Goal: Task Accomplishment & Management: Manage account settings

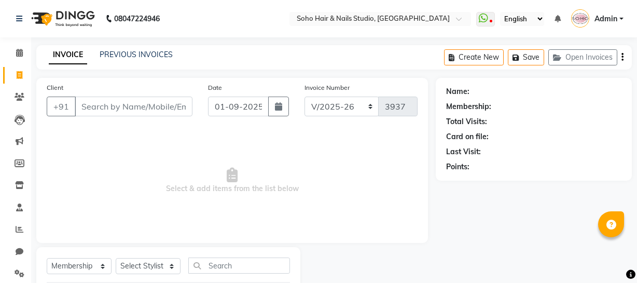
select select "735"
select select "membership"
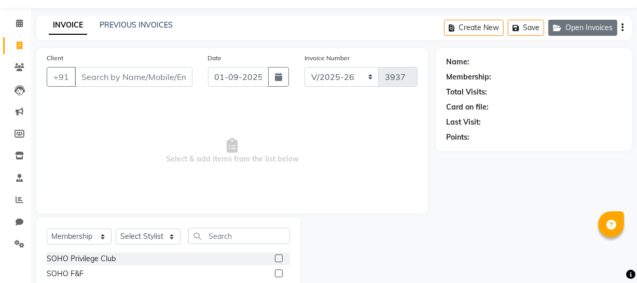
scroll to position [30, 0]
click at [565, 28] on icon "button" at bounding box center [559, 27] width 12 height 7
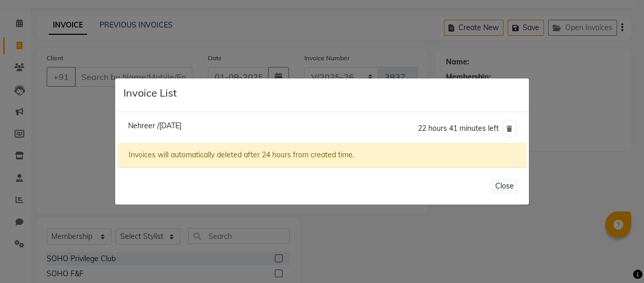
click at [154, 125] on span "Nehreer /01 September 2025" at bounding box center [154, 125] width 53 height 9
type input "9797009797"
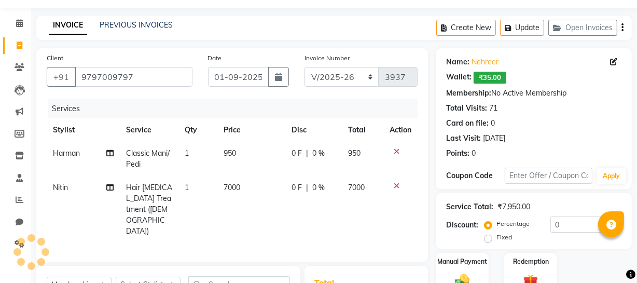
scroll to position [77, 0]
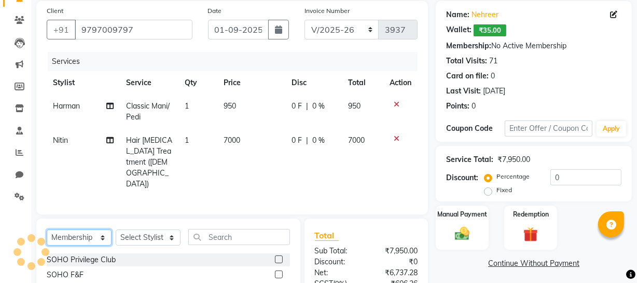
drag, startPoint x: 89, startPoint y: 222, endPoint x: 87, endPoint y: 216, distance: 6.1
click at [89, 229] on select "Select Service Product Membership Package Voucher Prepaid Gift Card" at bounding box center [79, 237] width 65 height 16
select select "product"
click at [47, 229] on select "Select Service Product Membership Package Voucher Prepaid Gift Card" at bounding box center [79, 237] width 65 height 16
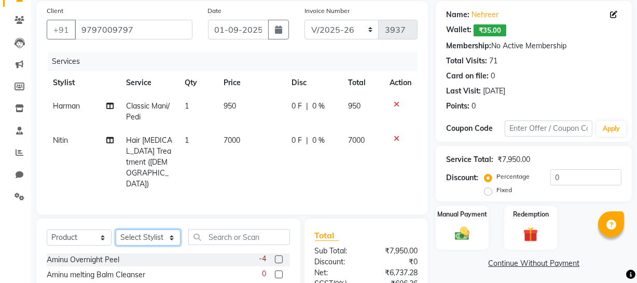
drag, startPoint x: 138, startPoint y: 224, endPoint x: 138, endPoint y: 215, distance: 8.3
click at [138, 229] on select "Select Stylist Abhishek Kohli Adhamya Bamotra Amit Anita Kumari Arun Sain Aviji…" at bounding box center [148, 237] width 65 height 16
select select "58119"
click at [116, 229] on select "Select Stylist Abhishek Kohli Adhamya Bamotra Amit Anita Kumari Arun Sain Aviji…" at bounding box center [148, 237] width 65 height 16
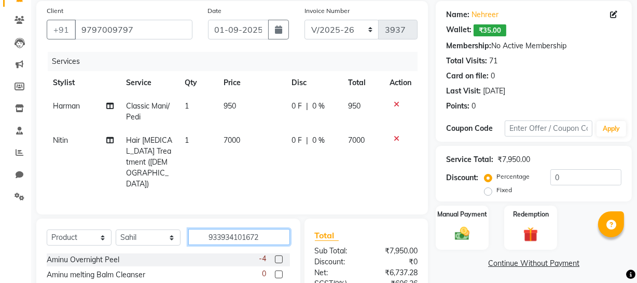
type input "9339341016724"
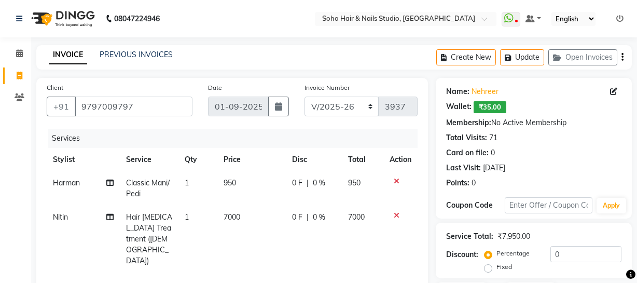
select select "735"
select select "service"
select select "11750"
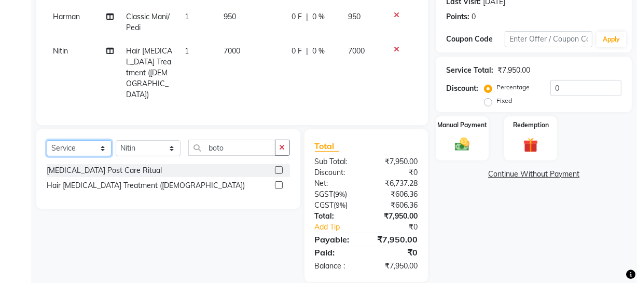
click at [95, 140] on select "Select Service Product Membership Package Voucher Prepaid Gift Card" at bounding box center [79, 148] width 65 height 16
select select "product"
click at [47, 140] on select "Select Service Product Membership Package Voucher Prepaid Gift Card" at bounding box center [79, 148] width 65 height 16
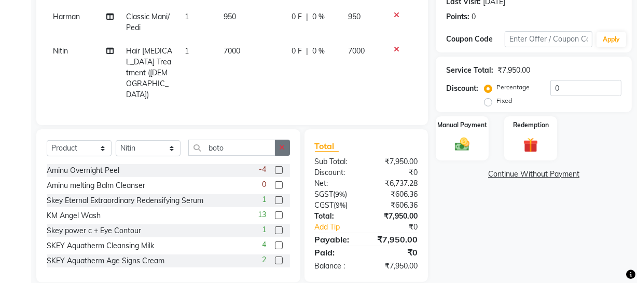
click at [278, 140] on button "button" at bounding box center [282, 148] width 15 height 16
type input "9339341016410"
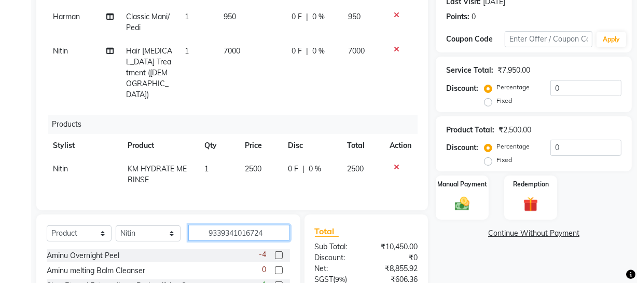
type input "9339341016724"
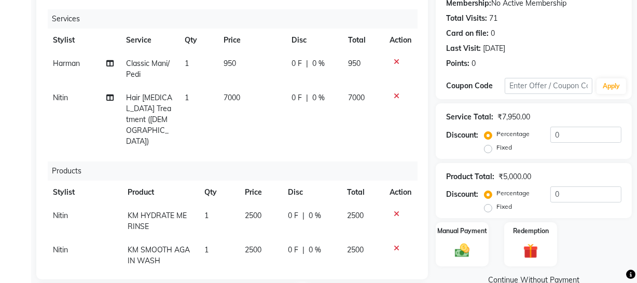
scroll to position [166, 0]
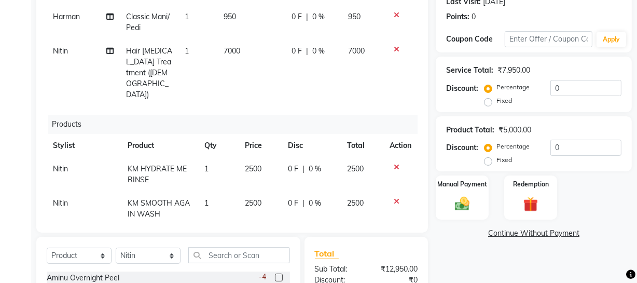
drag, startPoint x: 643, startPoint y: -4, endPoint x: 620, endPoint y: 57, distance: 65.3
drag, startPoint x: 620, startPoint y: 57, endPoint x: 423, endPoint y: 86, distance: 199.8
click at [425, 86] on div "Client +91 9797009797 Date 01-09-2025 Invoice Number Red/2025-26 V/2025 V/2025-…" at bounding box center [232, 72] width 392 height 321
drag, startPoint x: 553, startPoint y: 145, endPoint x: 519, endPoint y: 145, distance: 33.7
click at [519, 145] on div "Percentage Fixed 0" at bounding box center [554, 154] width 135 height 28
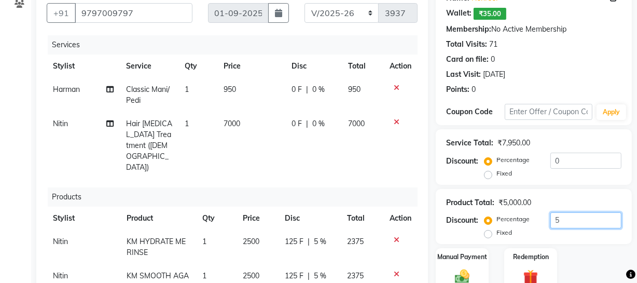
scroll to position [141, 0]
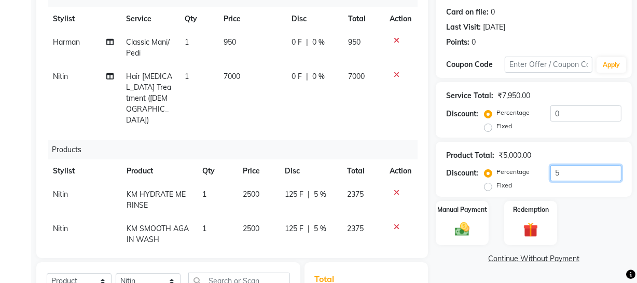
type input "5"
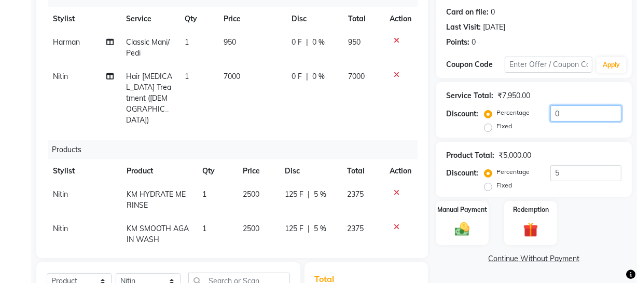
drag, startPoint x: 588, startPoint y: 115, endPoint x: 521, endPoint y: 113, distance: 66.9
click at [529, 114] on div "Percentage Fixed 0" at bounding box center [554, 119] width 135 height 28
type input "20"
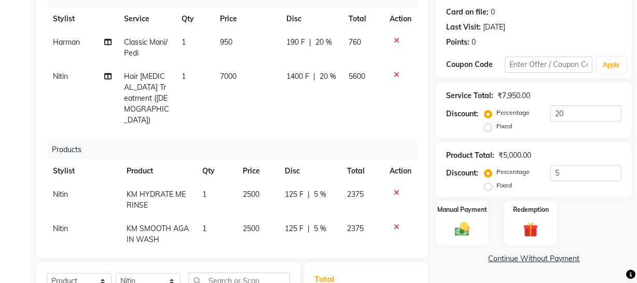
click at [291, 66] on td "1400 F | 20 %" at bounding box center [311, 98] width 63 height 67
select select "11750"
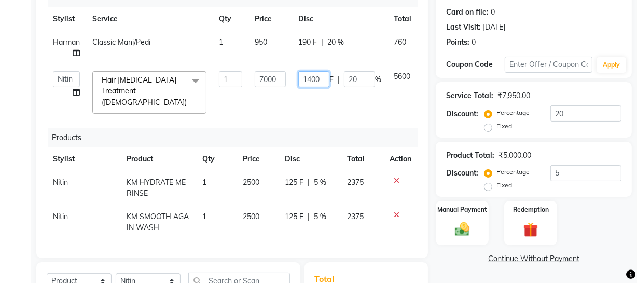
drag, startPoint x: 300, startPoint y: 81, endPoint x: 412, endPoint y: 73, distance: 111.8
click at [412, 73] on tr "Abhishek Kohli Adhamya Bamotra Amit Anita Kumari Arun Sain Avijit Das Bhabesh D…" at bounding box center [249, 92] width 405 height 55
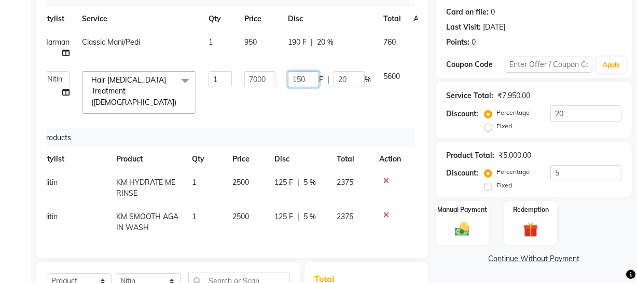
type input "1500"
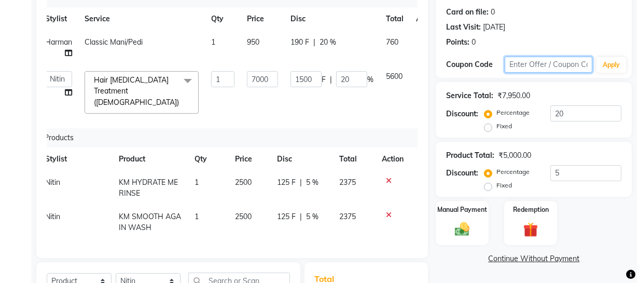
click at [521, 58] on input "text" at bounding box center [549, 65] width 88 height 16
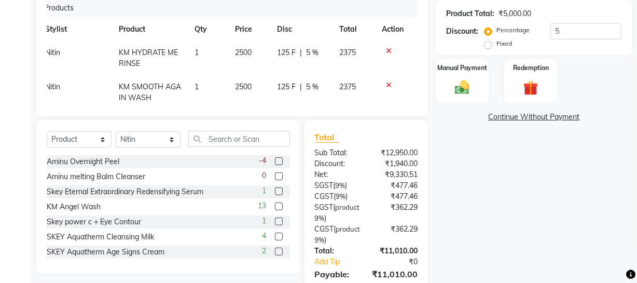
scroll to position [235, 0]
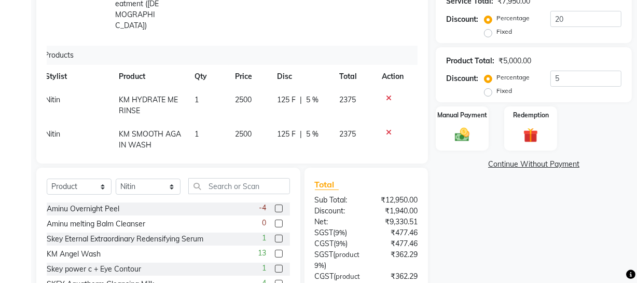
click at [496, 93] on label "Fixed" at bounding box center [504, 90] width 16 height 9
click at [488, 93] on input "Fixed" at bounding box center [490, 90] width 7 height 7
radio input "true"
drag, startPoint x: 569, startPoint y: 75, endPoint x: 530, endPoint y: 76, distance: 38.9
click at [535, 75] on div "Percentage Fixed 5" at bounding box center [554, 85] width 135 height 28
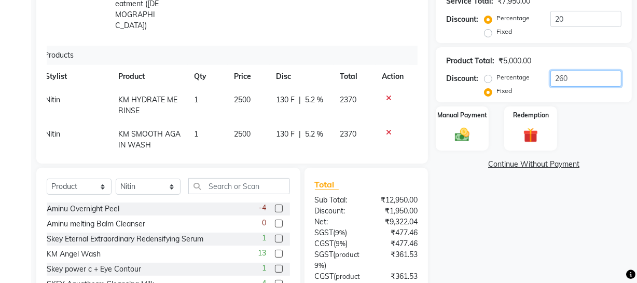
scroll to position [141, 0]
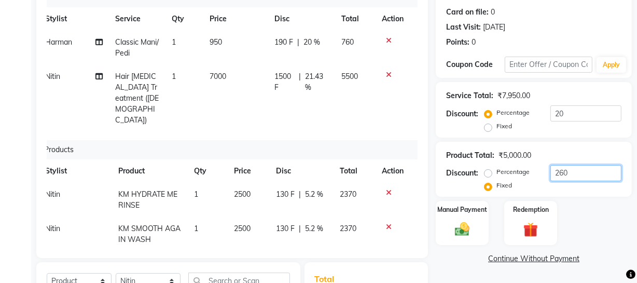
type input "260"
click at [282, 82] on span "1500 F" at bounding box center [284, 82] width 21 height 22
select select "11750"
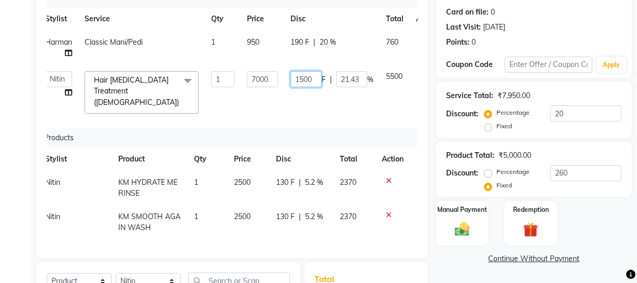
click at [295, 77] on input "1500" at bounding box center [305, 79] width 31 height 16
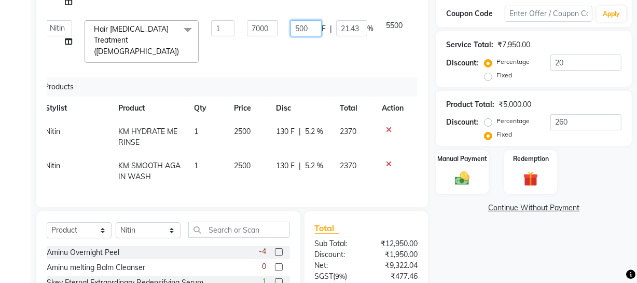
scroll to position [187, 0]
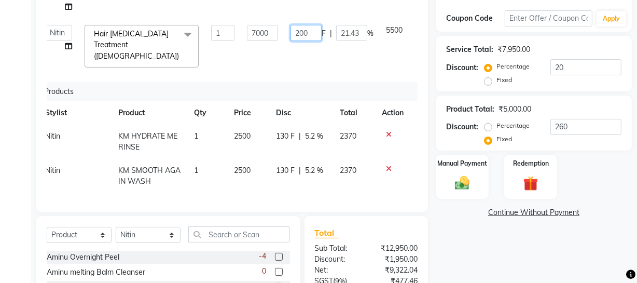
type input "2000"
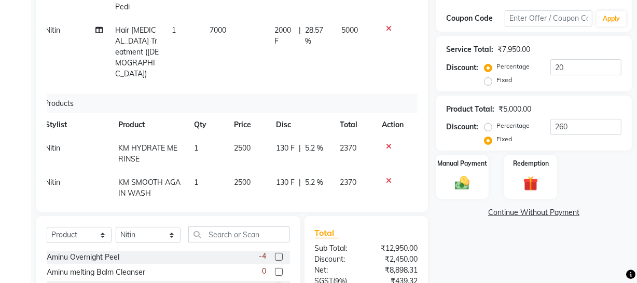
click at [480, 258] on div "Name: Nehreer Wallet: ₹35.00 Membership: No Active Membership Total Visits: 71 …" at bounding box center [538, 151] width 204 height 521
click at [523, 127] on label "Percentage" at bounding box center [512, 125] width 33 height 9
click at [494, 127] on input "Percentage" at bounding box center [490, 125] width 7 height 7
radio input "true"
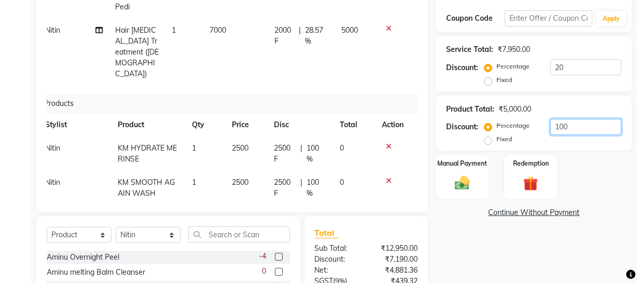
drag, startPoint x: 577, startPoint y: 124, endPoint x: 507, endPoint y: 123, distance: 70.5
click at [515, 127] on div "Percentage Fixed 100" at bounding box center [554, 133] width 135 height 28
type input "8"
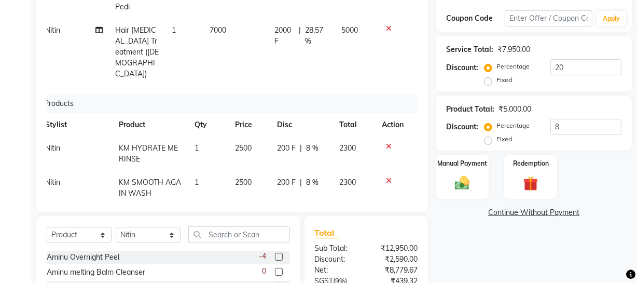
click at [544, 239] on div "Name: Nehreer Wallet: ₹35.00 Membership: No Active Membership Total Visits: 71 …" at bounding box center [538, 151] width 204 height 521
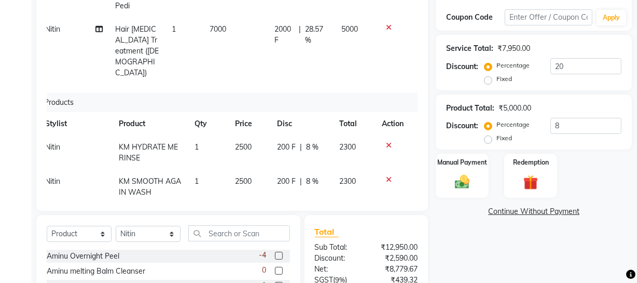
scroll to position [93, 0]
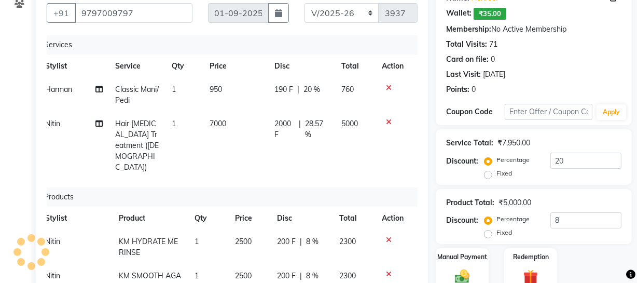
click at [280, 92] on span "190 F" at bounding box center [283, 89] width 19 height 11
select select "19950"
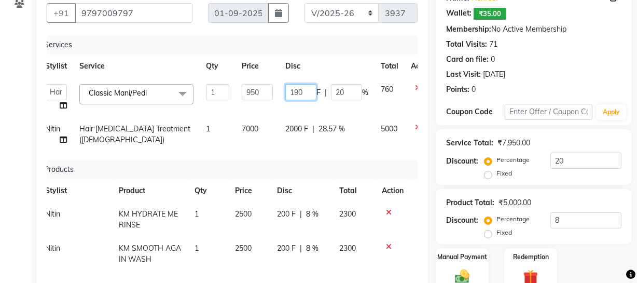
drag, startPoint x: 290, startPoint y: 90, endPoint x: 356, endPoint y: 86, distance: 66.5
click at [356, 86] on div "190 F | 20 %" at bounding box center [326, 92] width 83 height 16
type input "450"
click at [401, 65] on tr "Stylist Service Qty Price Disc Total Action" at bounding box center [239, 65] width 400 height 23
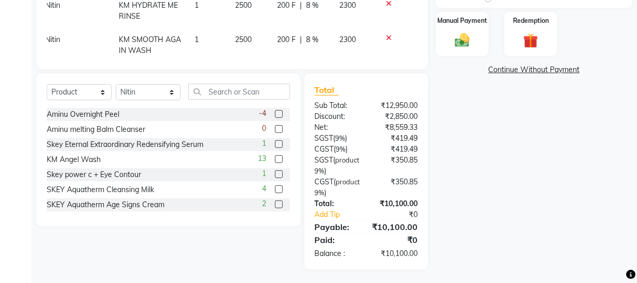
scroll to position [141, 0]
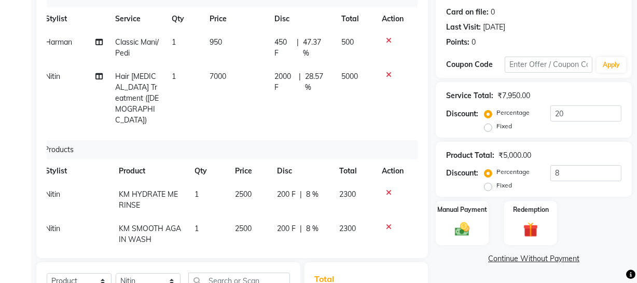
click at [286, 80] on span "2000 F" at bounding box center [284, 82] width 21 height 22
select select "11750"
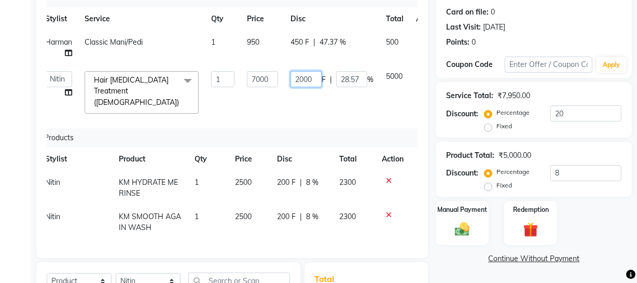
drag, startPoint x: 293, startPoint y: 78, endPoint x: 437, endPoint y: 56, distance: 146.0
click at [445, 56] on div "Client +91 9797009797 Date 01-09-2025 Invoice Number Red/2025-26 V/2025 V/2025-…" at bounding box center [334, 197] width 611 height 521
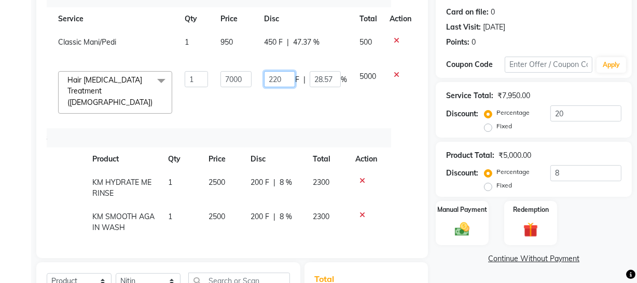
type input "2200"
click at [594, 88] on div "Service Total: ₹7,950.00 Discount: Percentage Fixed 20" at bounding box center [533, 109] width 175 height 47
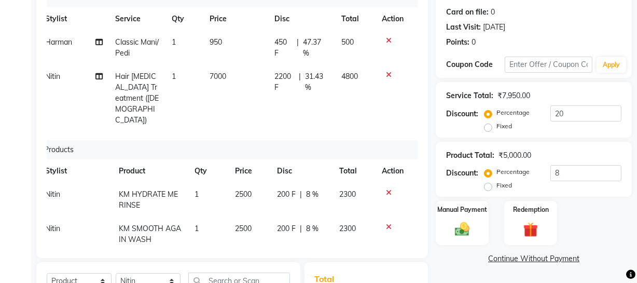
scroll to position [0, 0]
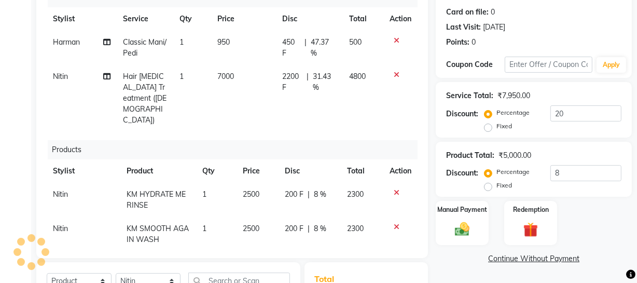
click at [73, 77] on td "Nitin" at bounding box center [82, 98] width 70 height 67
select select "11750"
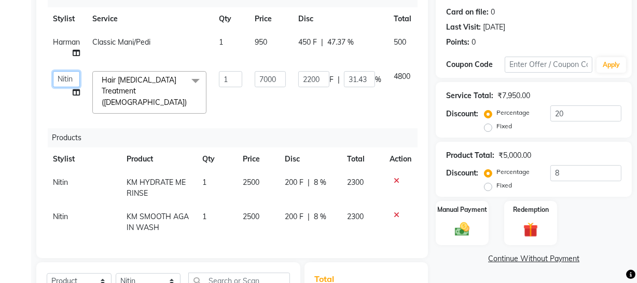
click at [73, 77] on select "Abhishek Kohli Adhamya Bamotra Amit Anita Kumari Arun Sain Avijit Das Bhabesh D…" at bounding box center [66, 79] width 27 height 16
select select "58119"
click at [50, 132] on div "Products" at bounding box center [237, 137] width 378 height 19
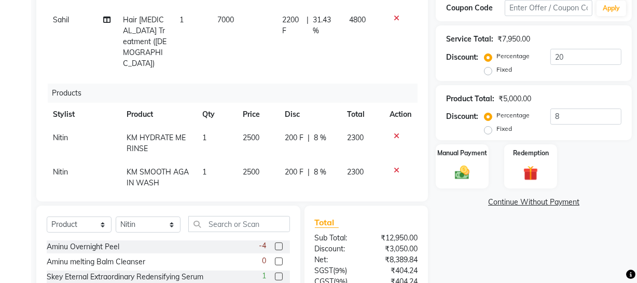
scroll to position [188, 0]
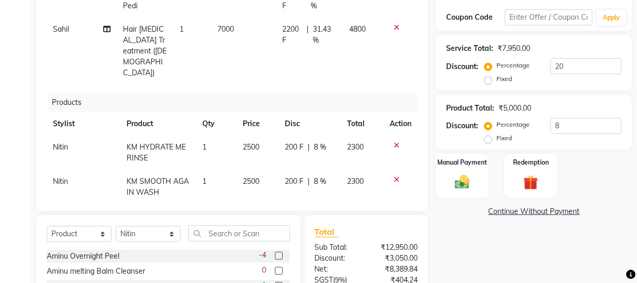
click at [289, 31] on span "2200 F" at bounding box center [292, 35] width 21 height 22
select select "58119"
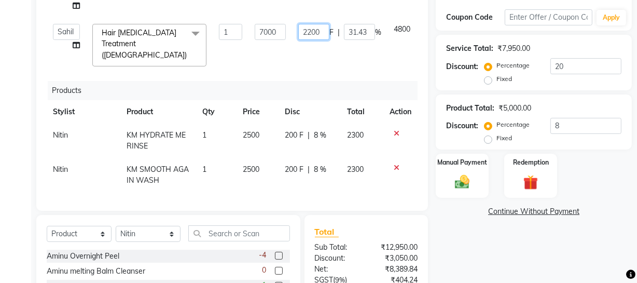
drag, startPoint x: 301, startPoint y: 31, endPoint x: 406, endPoint y: 30, distance: 104.8
click at [406, 30] on tr "Abhishek Kohli Adhamya Bamotra Amit Anita Kumari Arun Sain Avijit Das Bhabesh D…" at bounding box center [249, 45] width 405 height 55
type input "2100"
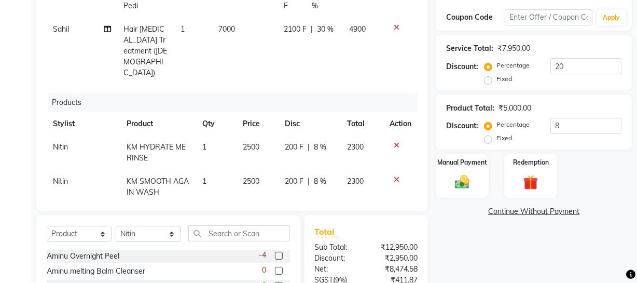
click at [443, 47] on div "Service Total: ₹7,950.00 Discount: Percentage Fixed 20" at bounding box center [534, 63] width 196 height 56
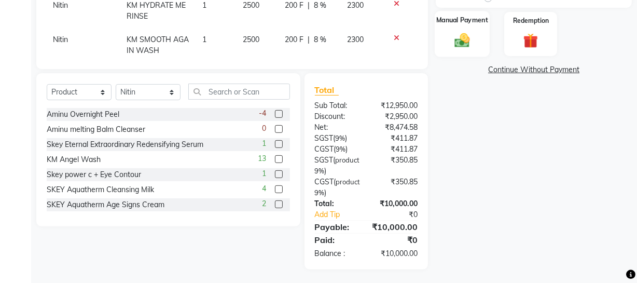
click at [471, 42] on img at bounding box center [462, 41] width 25 height 18
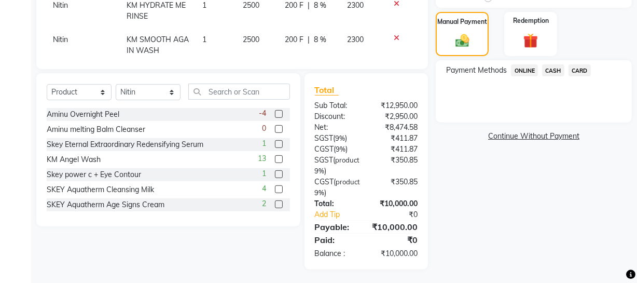
click at [588, 67] on span "CARD" at bounding box center [580, 70] width 22 height 12
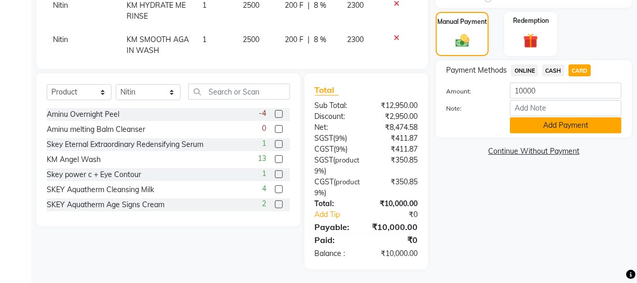
click at [568, 121] on button "Add Payment" at bounding box center [566, 125] width 112 height 16
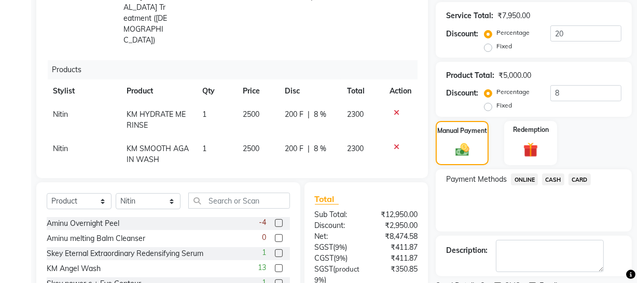
scroll to position [268, 0]
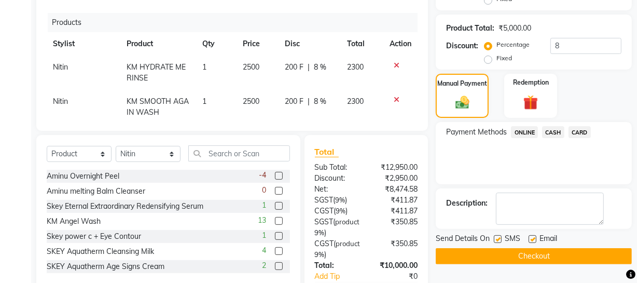
click at [566, 254] on button "Checkout" at bounding box center [534, 256] width 196 height 16
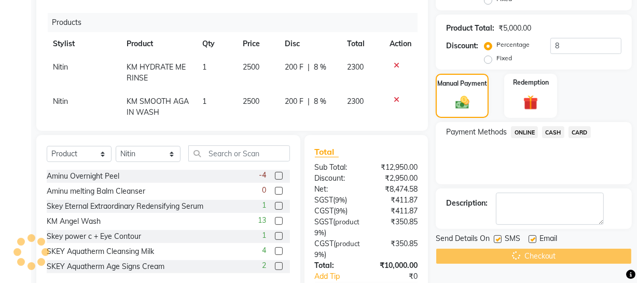
scroll to position [362, 0]
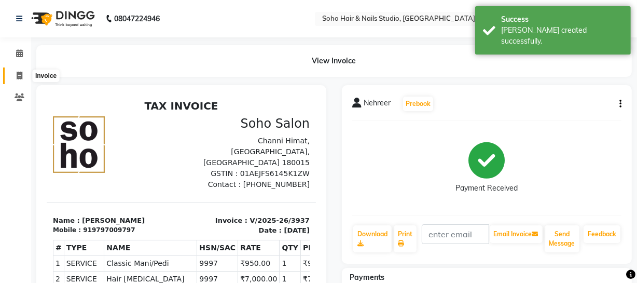
click at [15, 73] on span at bounding box center [19, 76] width 18 height 12
select select "service"
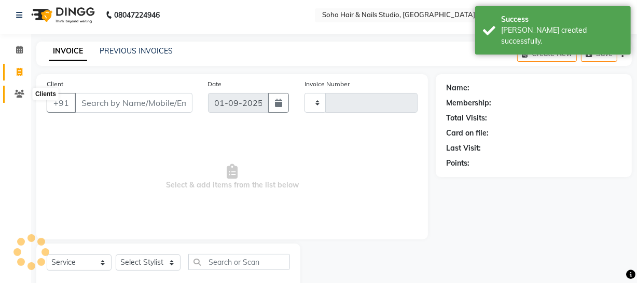
scroll to position [30, 0]
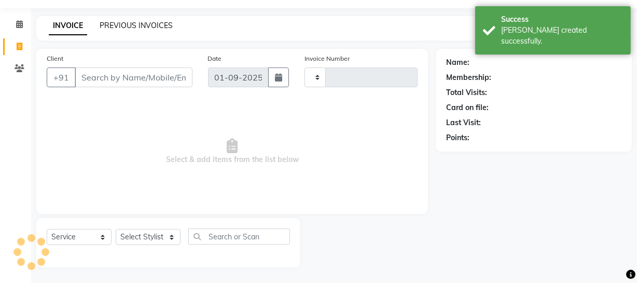
type input "3938"
click at [147, 21] on link "PREVIOUS INVOICES" at bounding box center [136, 25] width 73 height 9
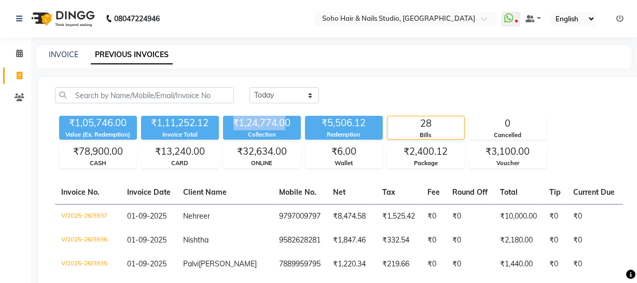
drag, startPoint x: 234, startPoint y: 120, endPoint x: 284, endPoint y: 120, distance: 49.8
click at [284, 120] on div "₹1,24,774.00" at bounding box center [262, 123] width 78 height 15
click at [22, 56] on icon at bounding box center [19, 53] width 7 height 8
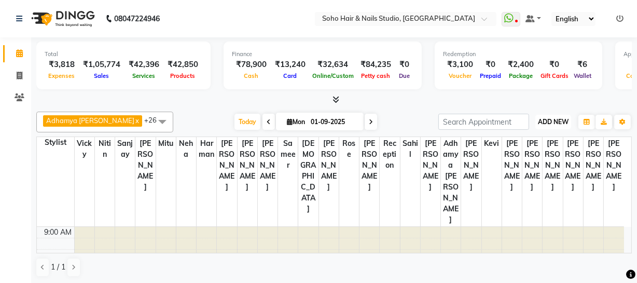
click at [565, 121] on span "ADD NEW" at bounding box center [553, 122] width 31 height 8
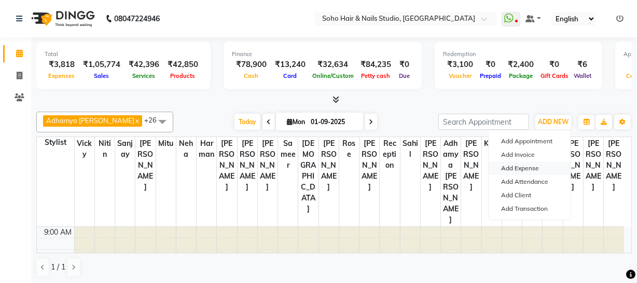
click at [544, 166] on link "Add Expense" at bounding box center [530, 167] width 82 height 13
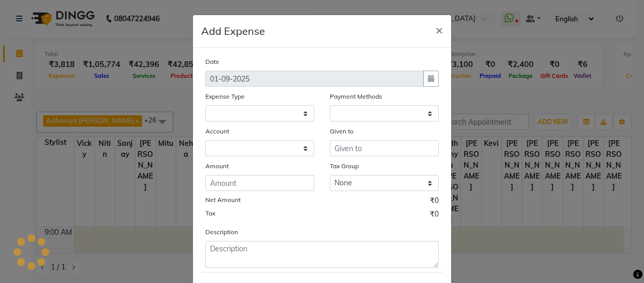
select select
select select "1"
select select "2529"
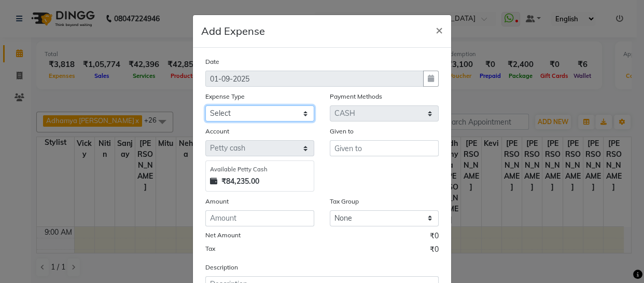
click at [230, 110] on select "Select Cash transfer to bank Client Snacks Fuel Govt fee Incentive Maintenance …" at bounding box center [259, 113] width 109 height 16
click at [205, 106] on select "Select Cash transfer to bank Client Snacks Fuel Govt fee Incentive Maintenance …" at bounding box center [259, 113] width 109 height 16
select select "22585"
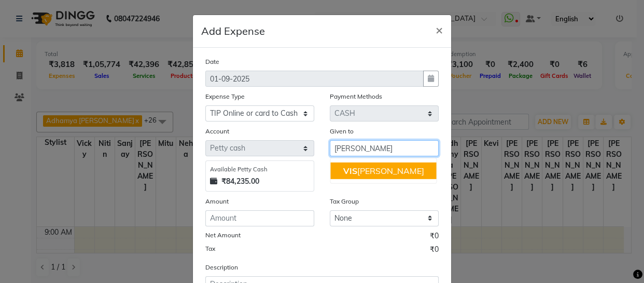
type input "[PERSON_NAME]"
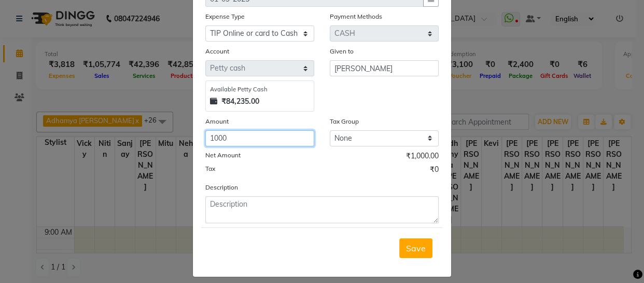
scroll to position [90, 0]
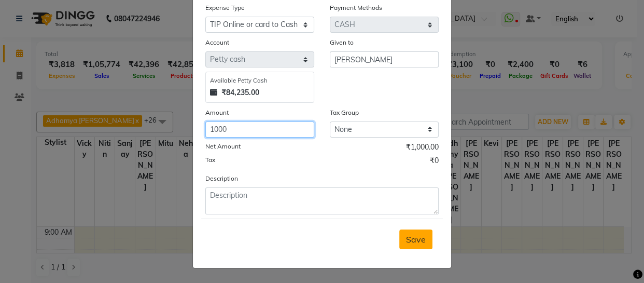
type input "1000"
click at [405, 245] on button "Save" at bounding box center [415, 239] width 33 height 20
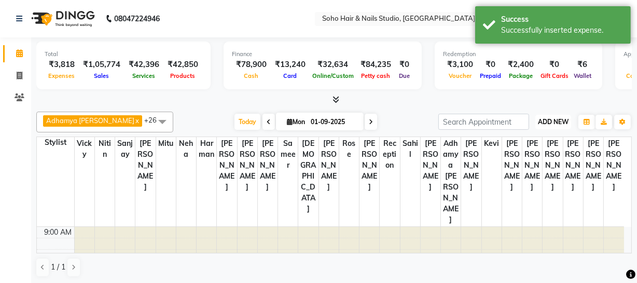
click at [552, 126] on button "ADD NEW Toggle Dropdown" at bounding box center [553, 122] width 36 height 15
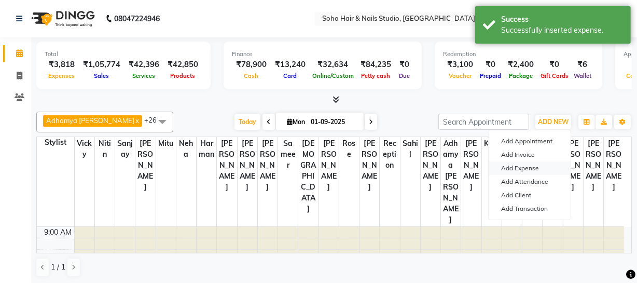
click at [522, 167] on link "Add Expense" at bounding box center [530, 167] width 82 height 13
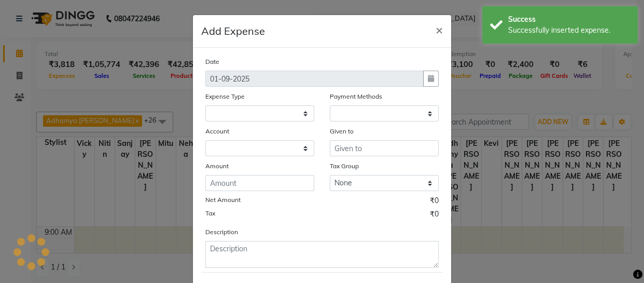
select select
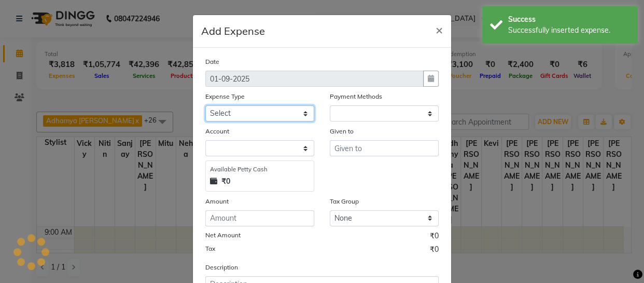
click at [260, 108] on select "Select Cash transfer to bank Client Snacks Fuel Govt fee Incentive Maintenance …" at bounding box center [259, 113] width 109 height 16
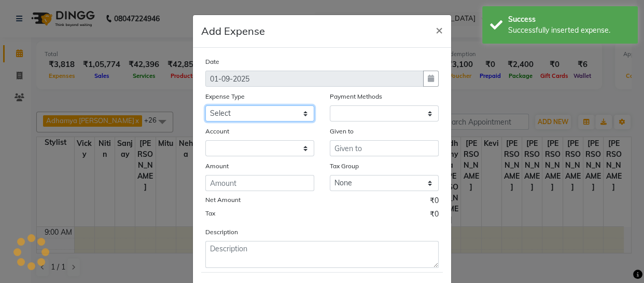
select select "1"
select select "2529"
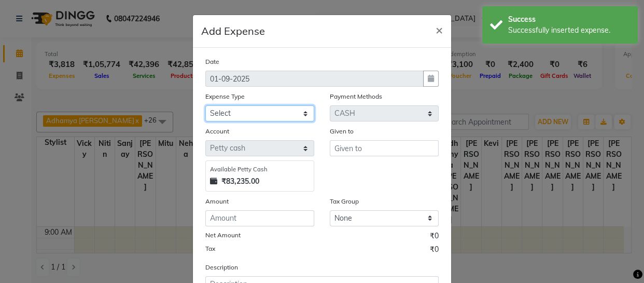
select select "22571"
click at [205, 106] on select "Select Cash transfer to bank Client Snacks Fuel Govt fee Incentive Maintenance …" at bounding box center [259, 113] width 109 height 16
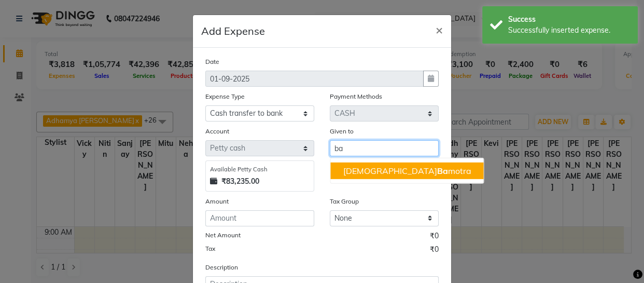
type input "b"
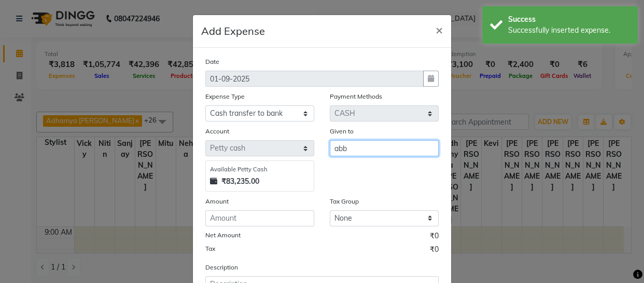
type input "[PERSON_NAME]"
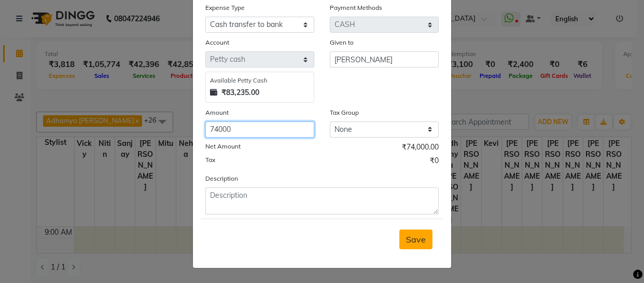
type input "74000"
click at [426, 240] on button "Save" at bounding box center [415, 239] width 33 height 20
